Goal: Task Accomplishment & Management: Manage account settings

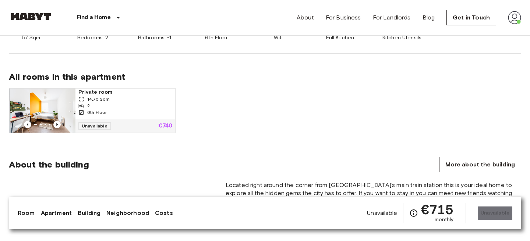
scroll to position [451, 0]
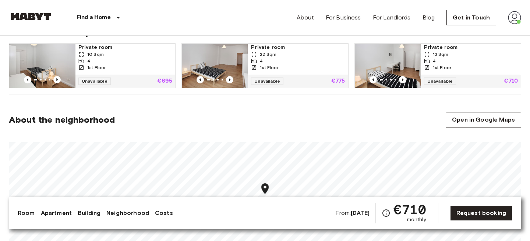
scroll to position [392, 0]
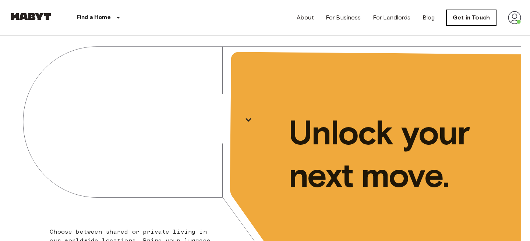
click at [490, 21] on link "Get in Touch" at bounding box center [471, 17] width 50 height 15
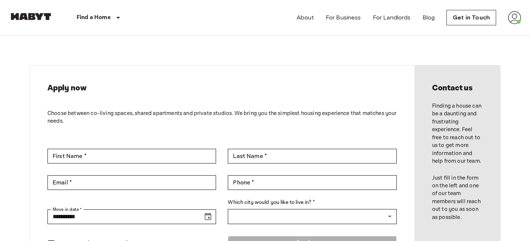
click at [512, 16] on img at bounding box center [514, 17] width 13 height 13
click at [482, 30] on li "Profile" at bounding box center [487, 30] width 74 height 13
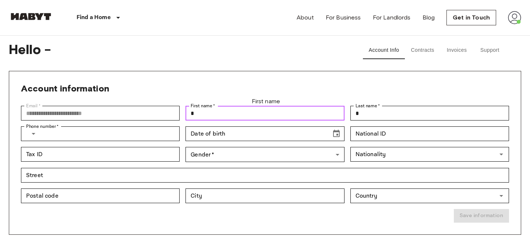
click at [237, 112] on input "*" at bounding box center [264, 113] width 159 height 15
click at [245, 85] on div "Account information" at bounding box center [265, 94] width 488 height 23
click at [239, 114] on input "*" at bounding box center [264, 113] width 159 height 15
click at [248, 91] on div "Account information" at bounding box center [265, 94] width 488 height 23
click at [245, 111] on input "*" at bounding box center [264, 113] width 159 height 15
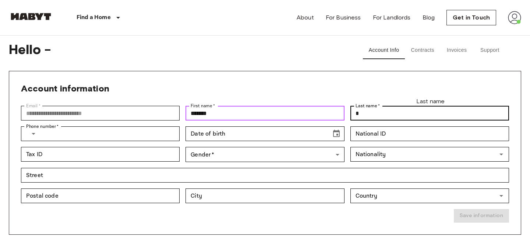
type input "*******"
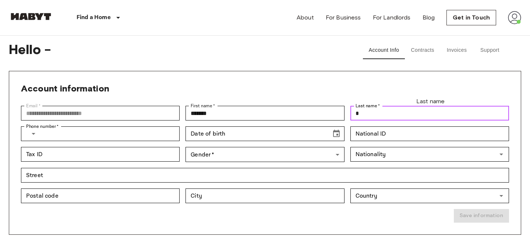
click at [370, 113] on input "*" at bounding box center [429, 113] width 159 height 15
type input "*******"
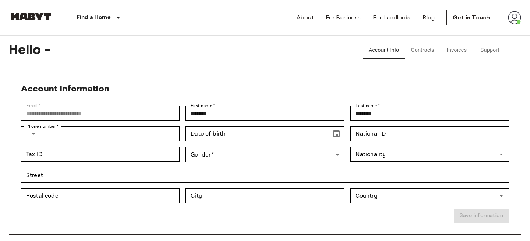
click at [420, 211] on div "Save information" at bounding box center [262, 213] width 494 height 20
click at [474, 216] on div "Save information" at bounding box center [262, 213] width 494 height 20
